Goal: Navigation & Orientation: Go to known website

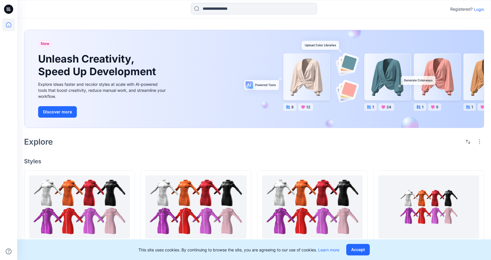
click at [483, 9] on p "Login" at bounding box center [479, 9] width 10 height 6
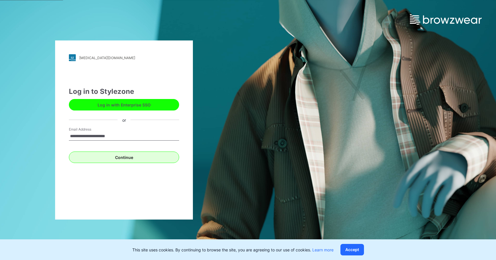
type input "**********"
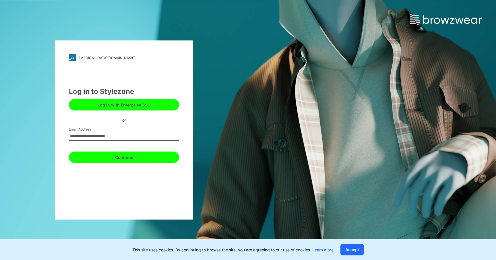
click at [136, 153] on button "Continue" at bounding box center [124, 156] width 110 height 11
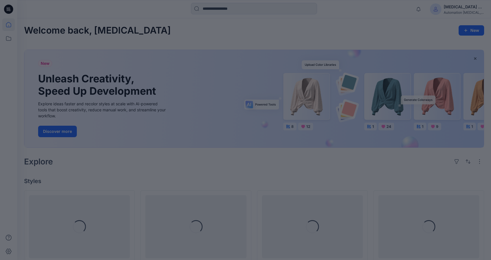
click at [460, 5] on div at bounding box center [245, 130] width 491 height 260
